Goal: Task Accomplishment & Management: Manage account settings

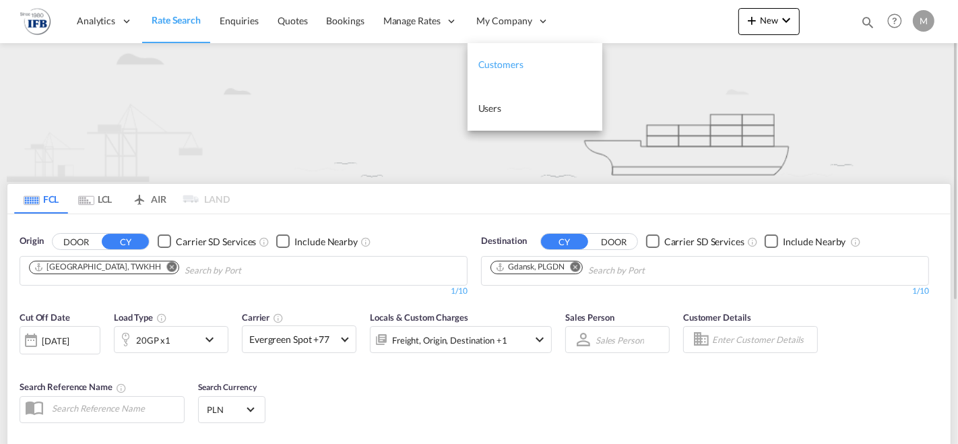
click at [504, 61] on span "Customers" at bounding box center [501, 64] width 45 height 11
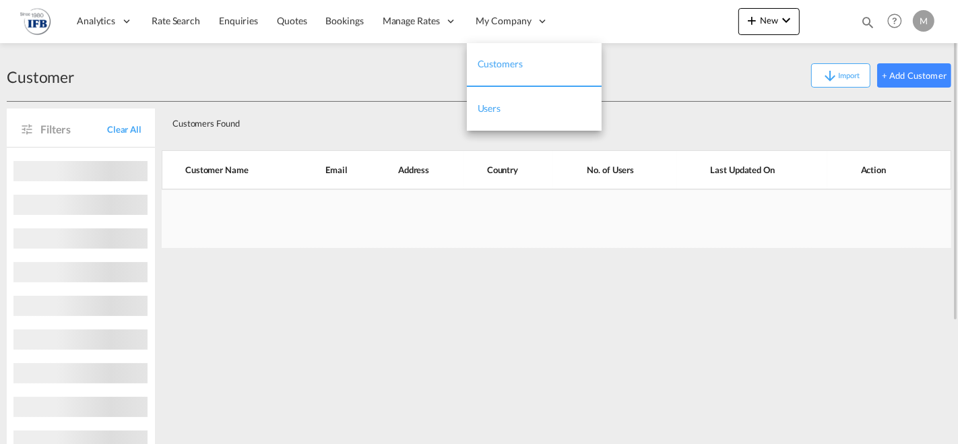
click at [506, 104] on link "Users" at bounding box center [534, 109] width 135 height 44
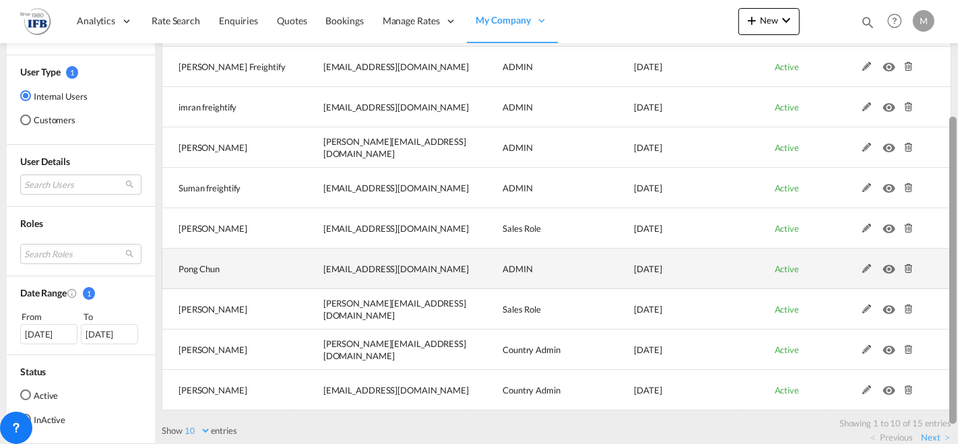
scroll to position [189, 0]
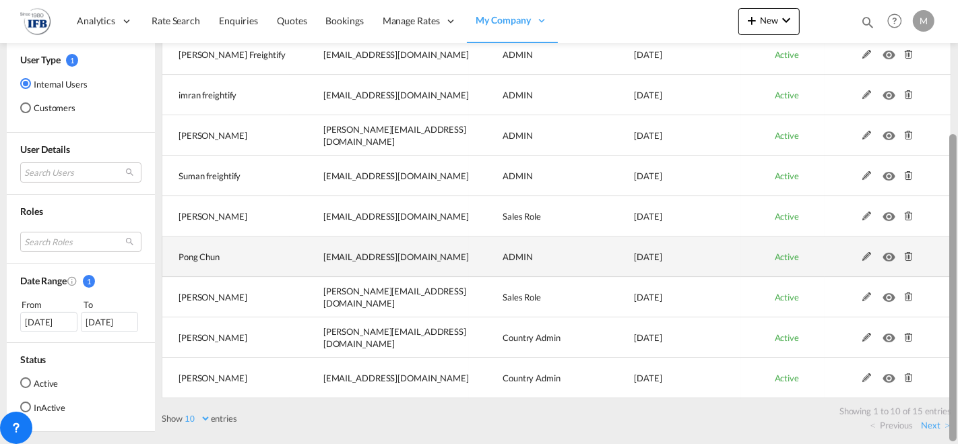
drag, startPoint x: 955, startPoint y: 101, endPoint x: 940, endPoint y: 259, distance: 159.1
click at [940, 259] on md-content "Analytics Reports Dashboard Rate Search Enquiries Quotes Bookings" at bounding box center [479, 222] width 958 height 444
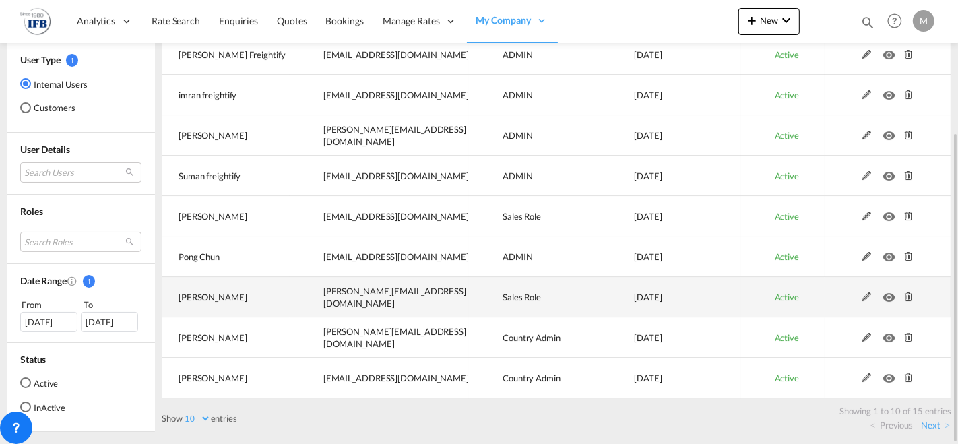
click at [866, 297] on md-icon at bounding box center [868, 297] width 18 height 9
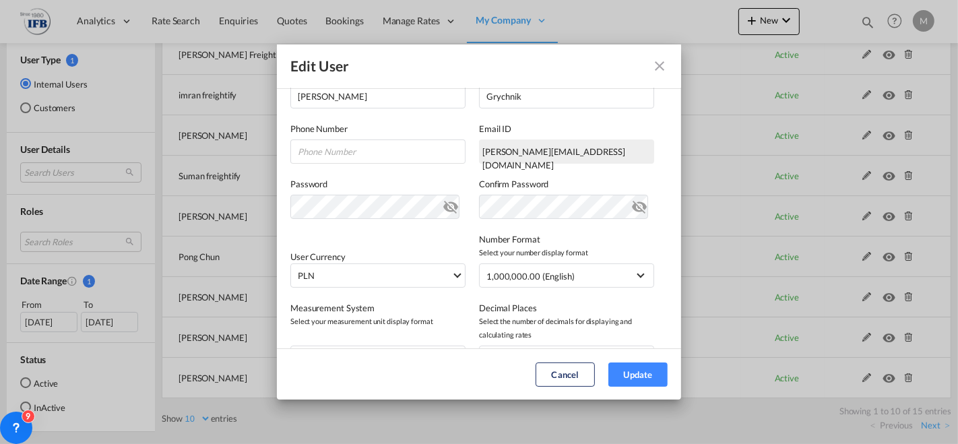
scroll to position [181, 0]
click at [632, 198] on md-icon "icon-eye-off" at bounding box center [640, 201] width 16 height 16
click at [632, 205] on md-icon "icon-eye-off" at bounding box center [640, 201] width 16 height 16
click at [448, 203] on md-icon "icon-eye-off" at bounding box center [451, 201] width 16 height 16
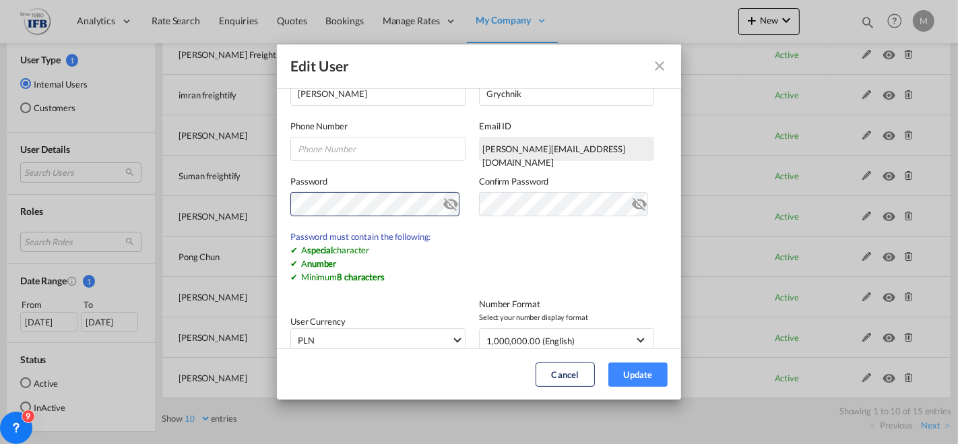
click at [443, 209] on md-icon "icon-eye-off" at bounding box center [451, 201] width 16 height 16
click at [499, 189] on div "Confirm Password" at bounding box center [573, 229] width 189 height 109
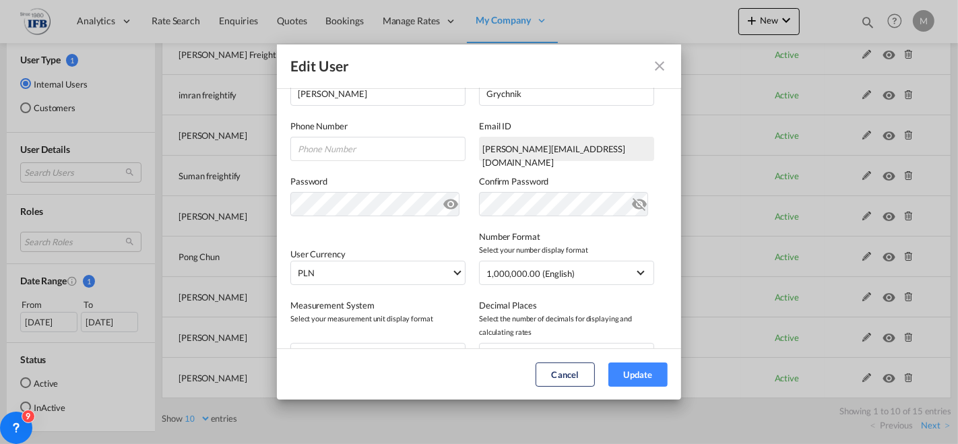
click at [632, 209] on md-icon "icon-eye-off" at bounding box center [640, 201] width 16 height 16
click at [642, 375] on button "Update" at bounding box center [638, 375] width 59 height 24
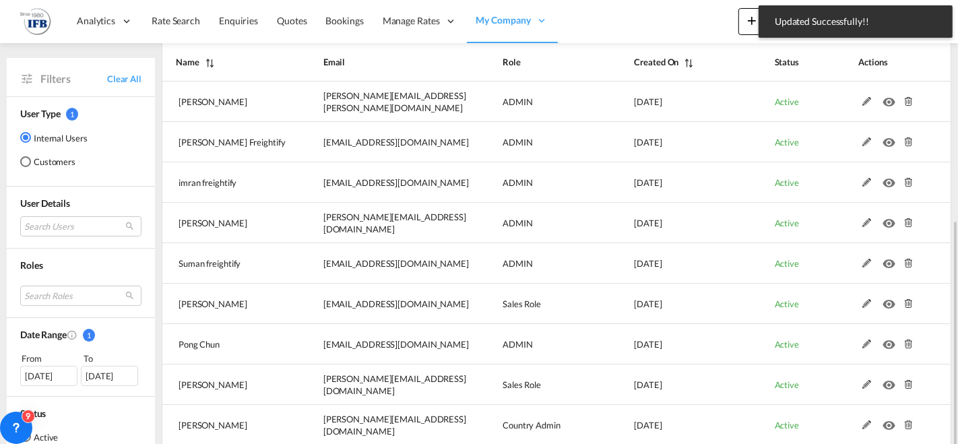
scroll to position [189, 0]
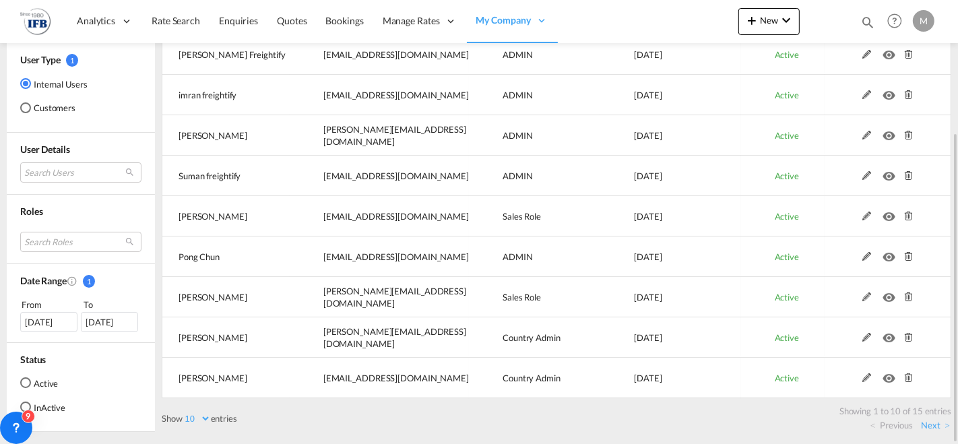
click at [367, 406] on div "Showing 1 to 10 of 15 entries" at bounding box center [559, 407] width 783 height 19
